Goal: Task Accomplishment & Management: Use online tool/utility

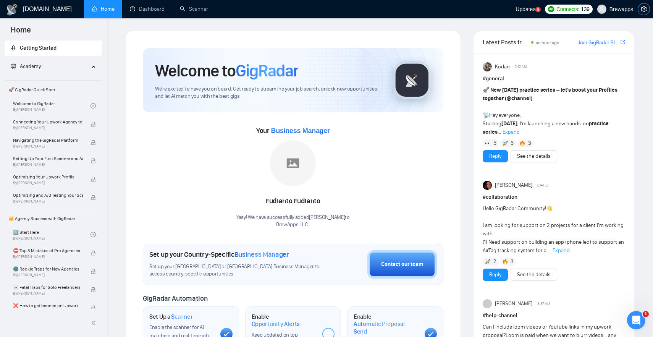
click at [645, 9] on icon "setting" at bounding box center [644, 9] width 6 height 6
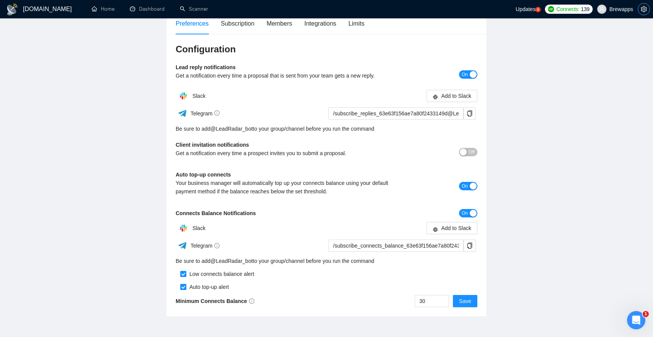
scroll to position [85, 0]
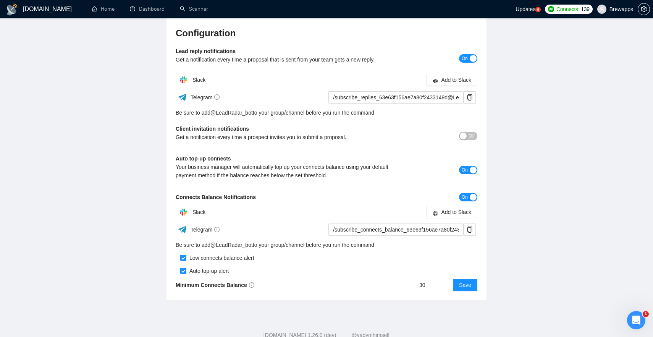
click at [640, 315] on div "Open Intercom Messenger" at bounding box center [636, 320] width 25 height 25
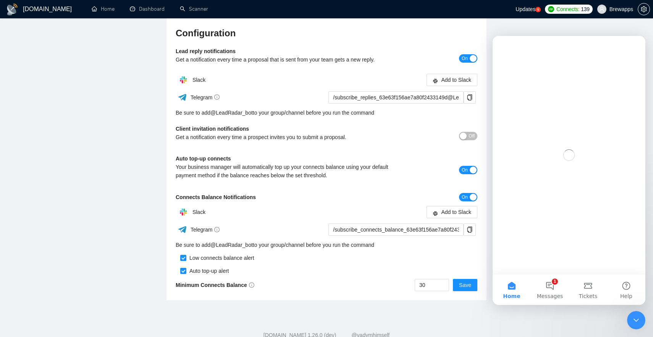
scroll to position [0, 0]
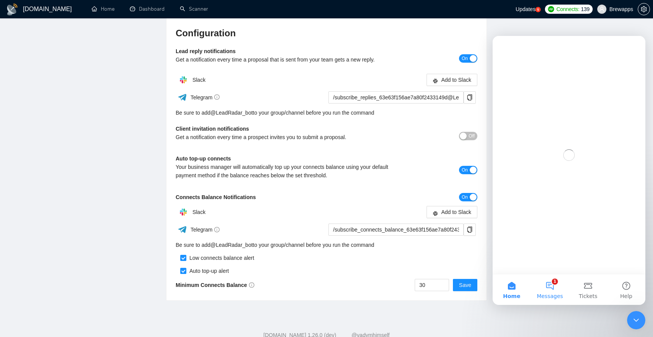
click at [555, 291] on button "1 Messages" at bounding box center [550, 289] width 38 height 31
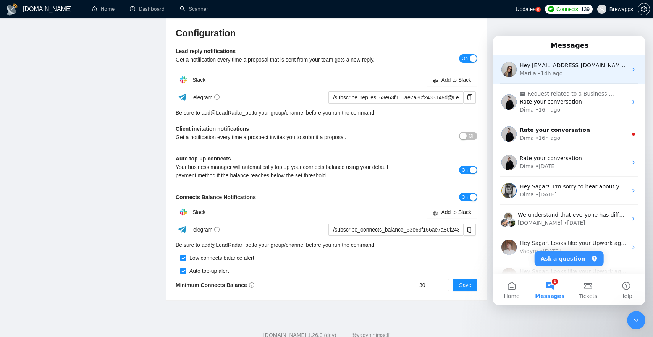
click at [575, 74] on div "Mariia • 14h ago" at bounding box center [574, 74] width 108 height 8
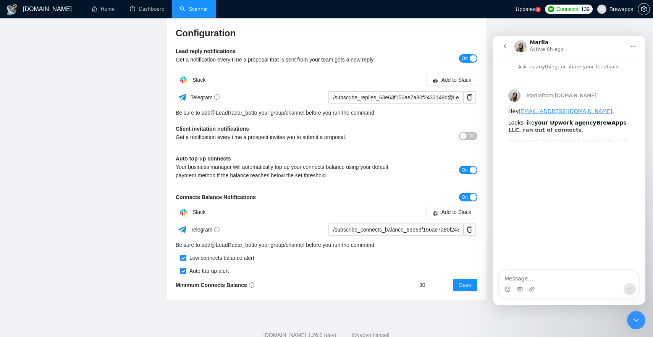
click at [188, 6] on link "Scanner" at bounding box center [194, 9] width 28 height 6
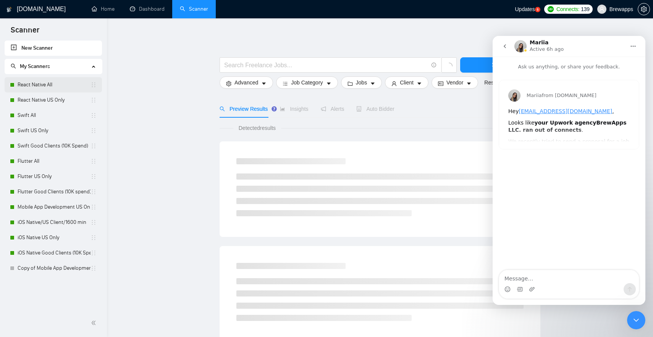
click at [45, 88] on link "React Native All" at bounding box center [54, 84] width 73 height 15
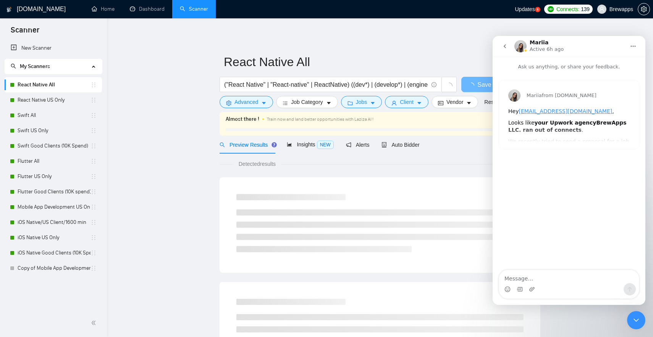
click at [639, 322] on icon "Close Intercom Messenger" at bounding box center [636, 320] width 9 height 9
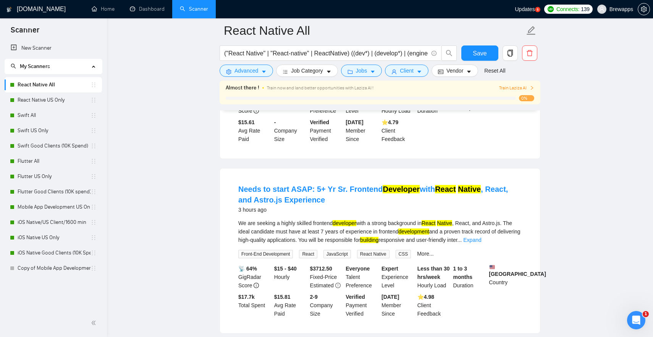
scroll to position [356, 0]
